Goal: Task Accomplishment & Management: Use online tool/utility

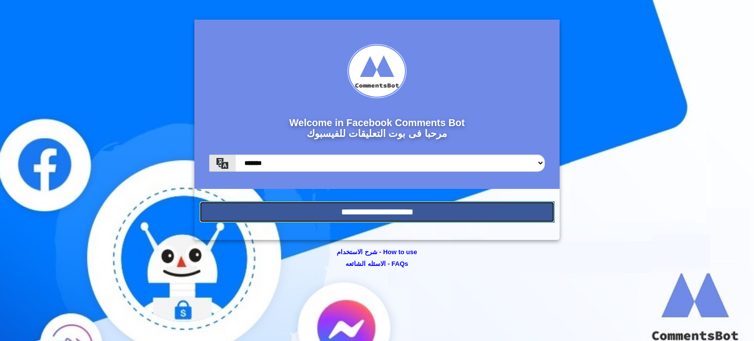
click at [281, 208] on input "**********" at bounding box center [377, 212] width 356 height 22
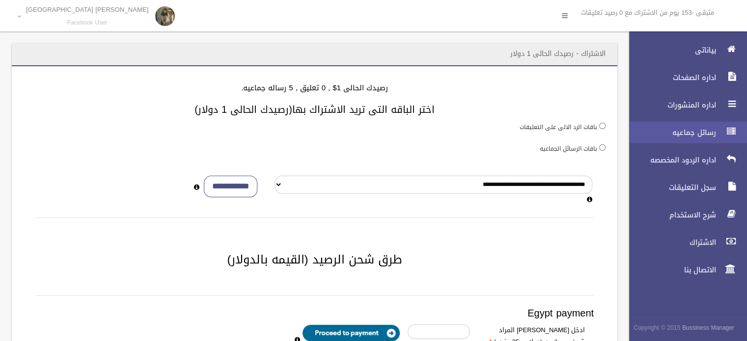
click at [691, 126] on link "رسائل جماعيه" at bounding box center [684, 133] width 126 height 22
